Goal: Register for event/course

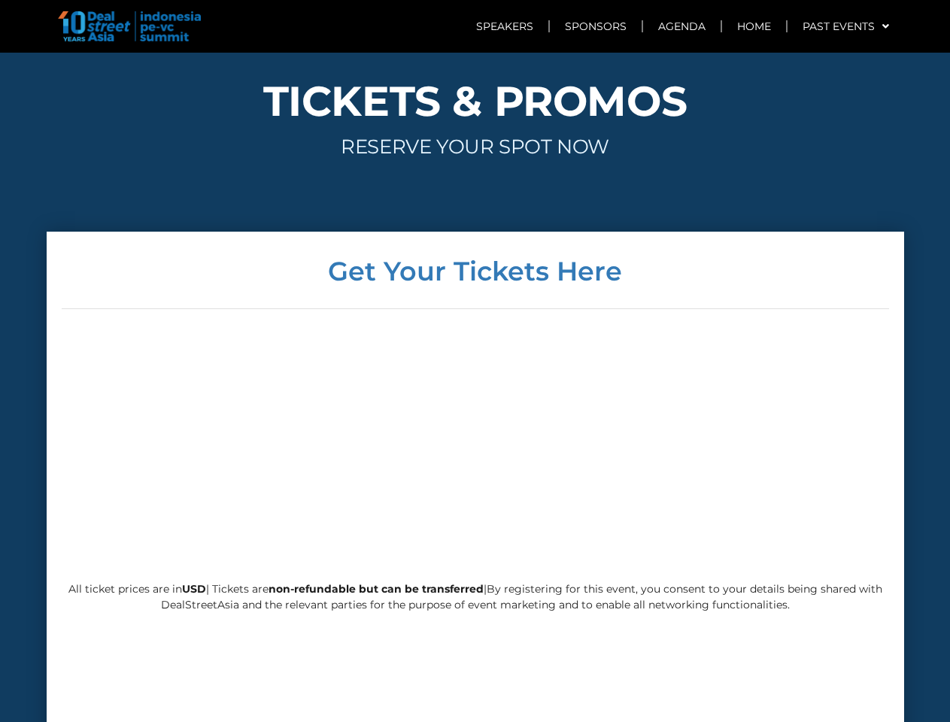
scroll to position [3465, 0]
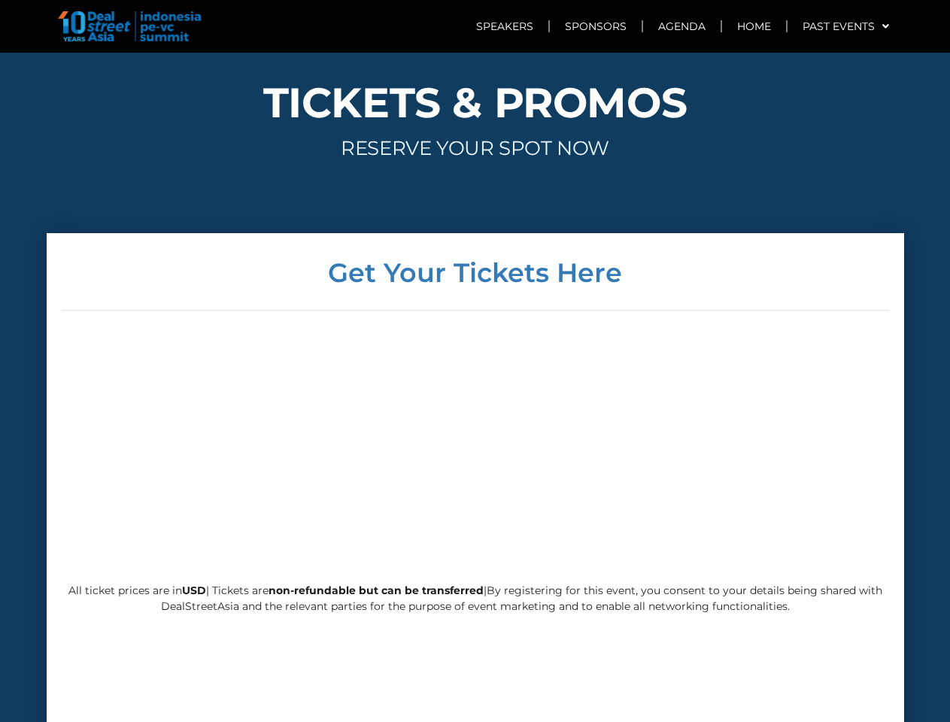
scroll to position [3626, 0]
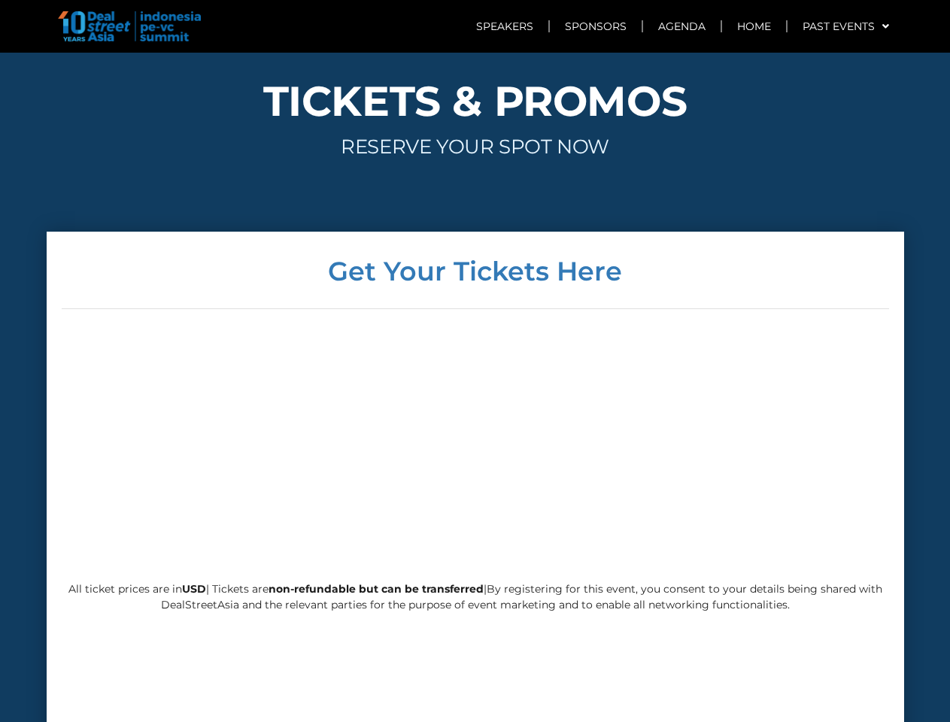
scroll to position [3465, 0]
